Goal: Task Accomplishment & Management: Use online tool/utility

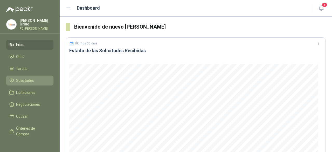
click at [28, 78] on span "Solicitudes" at bounding box center [25, 81] width 18 height 6
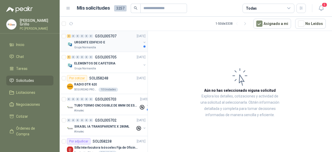
click at [104, 43] on div "URGENTE EDIFICIO E" at bounding box center [107, 42] width 67 height 6
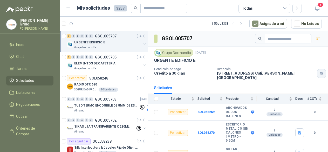
click at [320, 69] on div "Dirección [STREET_ADDRESS][PERSON_NAME]" at bounding box center [271, 73] width 109 height 12
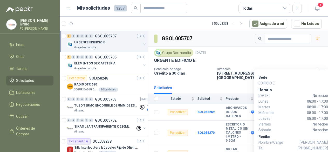
click at [320, 69] on div "Dirección [STREET_ADDRESS][PERSON_NAME]" at bounding box center [271, 73] width 109 height 12
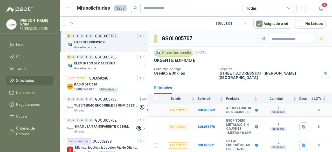
click at [178, 107] on div "Por cotizar" at bounding box center [178, 110] width 20 height 6
click at [200, 108] on b "SOL058269" at bounding box center [206, 110] width 17 height 4
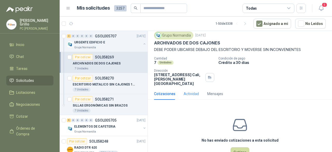
scroll to position [28, 0]
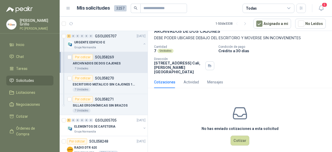
click at [227, 131] on div "No has enviado cotizaciones a esta solicitud Cotizar" at bounding box center [240, 125] width 184 height 66
click at [232, 136] on button "Cotizar" at bounding box center [240, 141] width 19 height 10
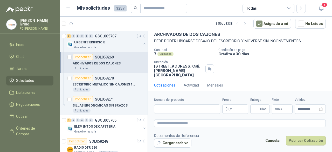
scroll to position [24, 0]
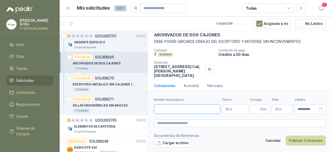
click at [193, 107] on input "Nombre del producto" at bounding box center [187, 108] width 66 height 9
click at [118, 25] on article "1 - 50 de 3338 Asignado a mi No Leídos" at bounding box center [196, 24] width 273 height 14
click at [321, 9] on icon "button" at bounding box center [321, 8] width 6 height 6
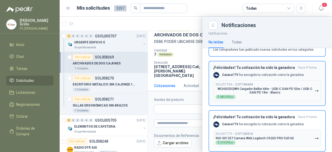
scroll to position [26, 0]
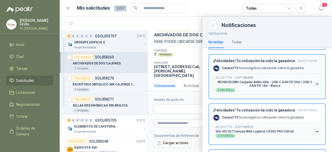
click at [245, 77] on b "COT184469" at bounding box center [245, 78] width 18 height 4
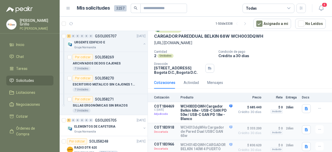
scroll to position [33, 0]
click at [259, 61] on div "Cantidad 2 Unidades Condición de pago Crédito a 30 días Dirección [STREET_ADDRE…" at bounding box center [240, 62] width 172 height 25
click at [26, 52] on link "Chat" at bounding box center [29, 57] width 47 height 10
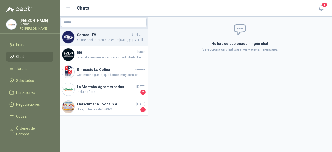
click at [105, 38] on span "Ya me confirmaron que entre [DATE] y [DATE] llegan los cotizados originalmente …" at bounding box center [111, 40] width 69 height 5
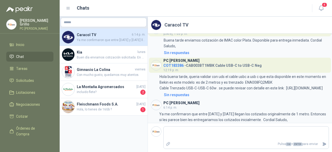
scroll to position [200, 0]
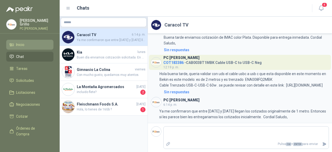
click at [21, 43] on span "Inicio" at bounding box center [20, 45] width 8 height 6
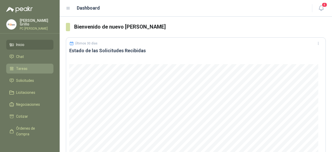
click at [17, 67] on span "Tareas" at bounding box center [21, 69] width 11 height 6
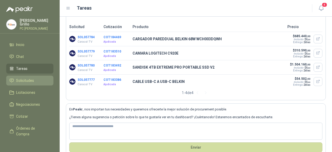
scroll to position [26, 0]
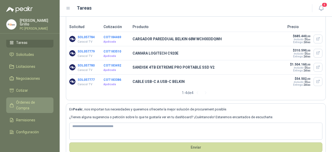
click at [24, 102] on span "Órdenes de Compra" at bounding box center [32, 104] width 32 height 11
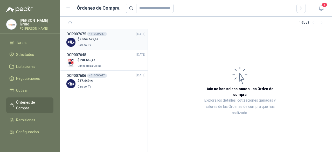
click at [96, 45] on p "Caracol TV" at bounding box center [88, 45] width 21 height 6
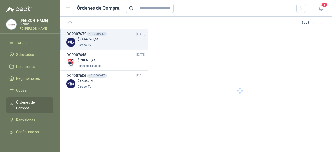
click at [86, 44] on span "Caracol TV" at bounding box center [85, 45] width 14 height 3
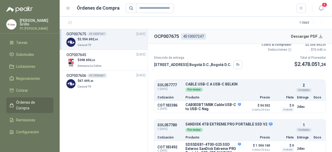
scroll to position [26, 0]
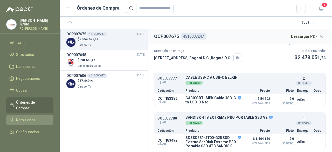
click at [22, 117] on span "Remisiones" at bounding box center [25, 120] width 19 height 6
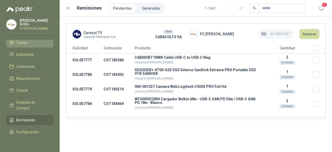
click at [17, 45] on link "Tareas" at bounding box center [29, 43] width 47 height 10
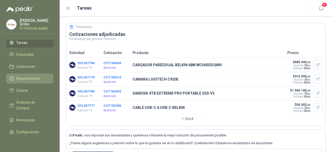
click at [20, 73] on link "Negociaciones" at bounding box center [29, 78] width 47 height 10
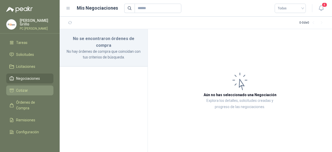
click at [21, 89] on span "Cotizar" at bounding box center [22, 91] width 12 height 6
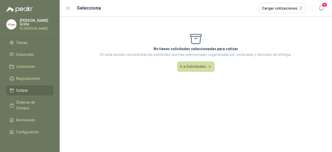
click at [19, 88] on span "Cotizar" at bounding box center [22, 91] width 12 height 6
click at [23, 73] on link "Negociaciones" at bounding box center [29, 78] width 47 height 10
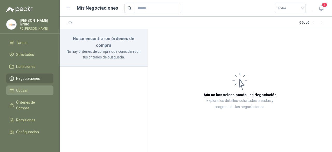
click at [38, 88] on li "Cotizar" at bounding box center [29, 91] width 41 height 6
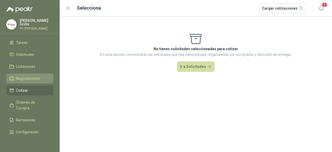
click at [30, 74] on link "Negociaciones" at bounding box center [29, 78] width 47 height 10
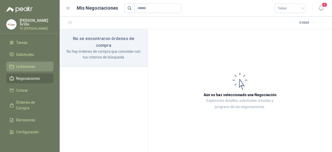
click at [31, 66] on span "Licitaciones" at bounding box center [25, 67] width 19 height 6
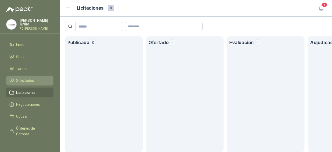
click at [30, 80] on span "Solicitudes" at bounding box center [25, 81] width 18 height 6
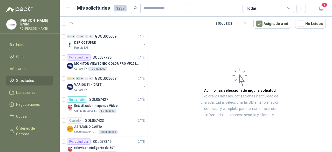
scroll to position [467, 0]
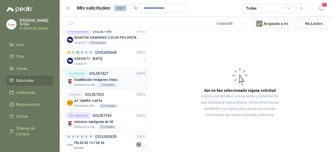
click at [81, 73] on div "En tránsito" at bounding box center [77, 73] width 20 height 6
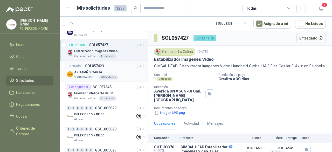
scroll to position [493, 0]
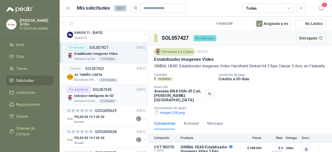
click at [99, 89] on div "Por adjudicar SOL057345" at bounding box center [89, 89] width 45 height 6
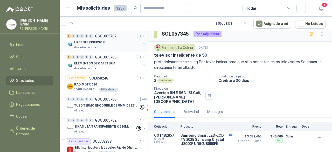
click at [90, 41] on p "URGENTE EDIFICIO E" at bounding box center [89, 42] width 31 height 5
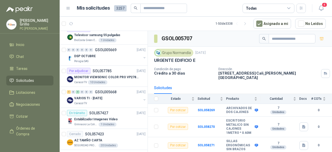
scroll to position [364, 0]
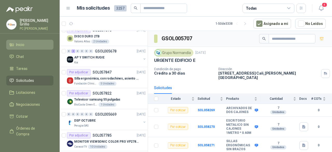
click at [23, 43] on span "Inicio" at bounding box center [20, 45] width 8 height 6
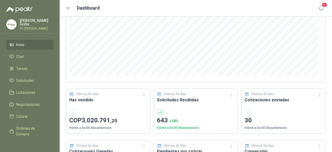
scroll to position [104, 0]
